Goal: Task Accomplishment & Management: Manage account settings

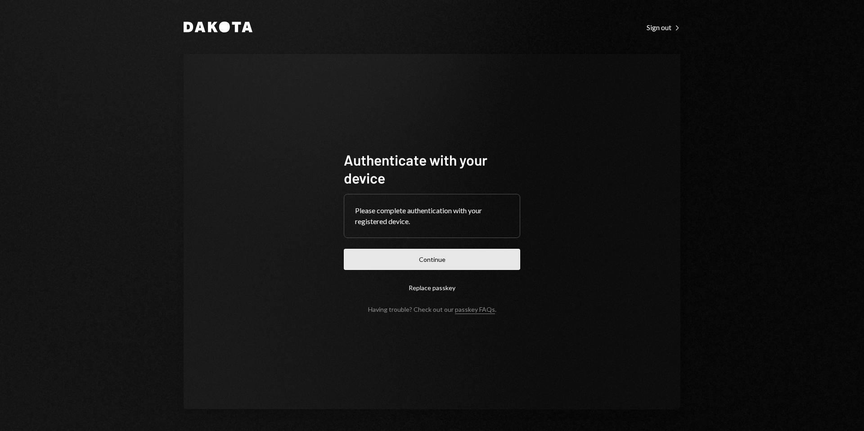
click at [437, 261] on button "Continue" at bounding box center [432, 259] width 176 height 21
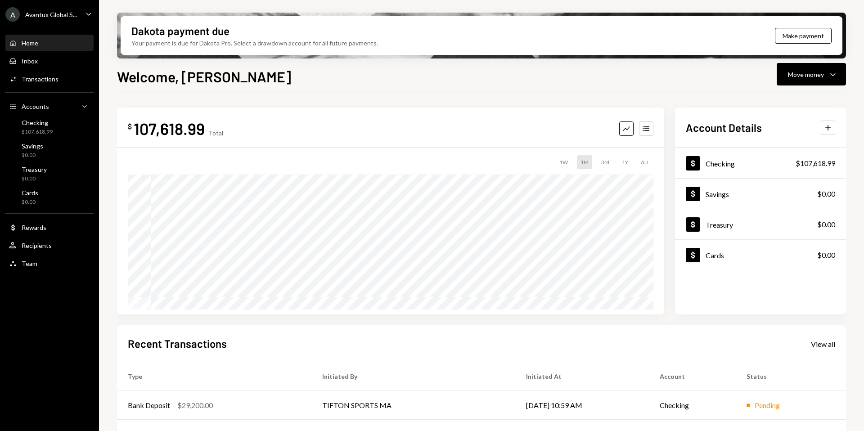
click at [63, 22] on ul "A Avantux Global S... Caret Down Home Home Inbox Inbox Activities Transactions …" at bounding box center [49, 136] width 99 height 273
click at [61, 19] on div "A Avantux Global S..." at bounding box center [41, 14] width 72 height 14
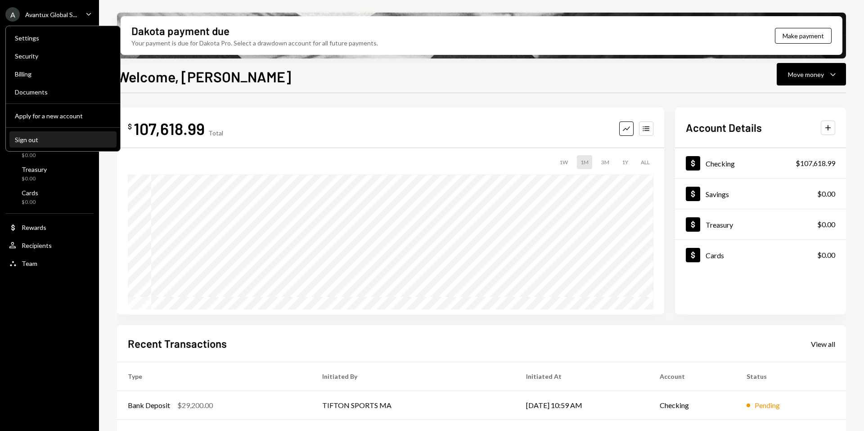
click at [35, 138] on div "Sign out" at bounding box center [63, 140] width 96 height 8
